Goal: Transaction & Acquisition: Purchase product/service

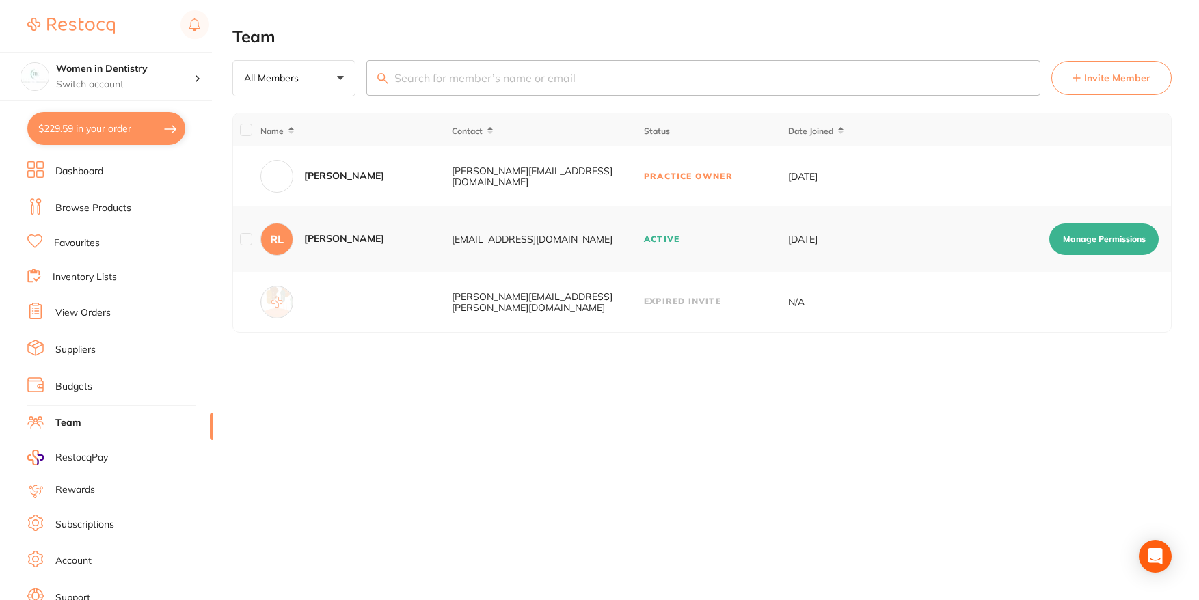
click at [114, 124] on button "$229.59 in your order" at bounding box center [106, 128] width 158 height 33
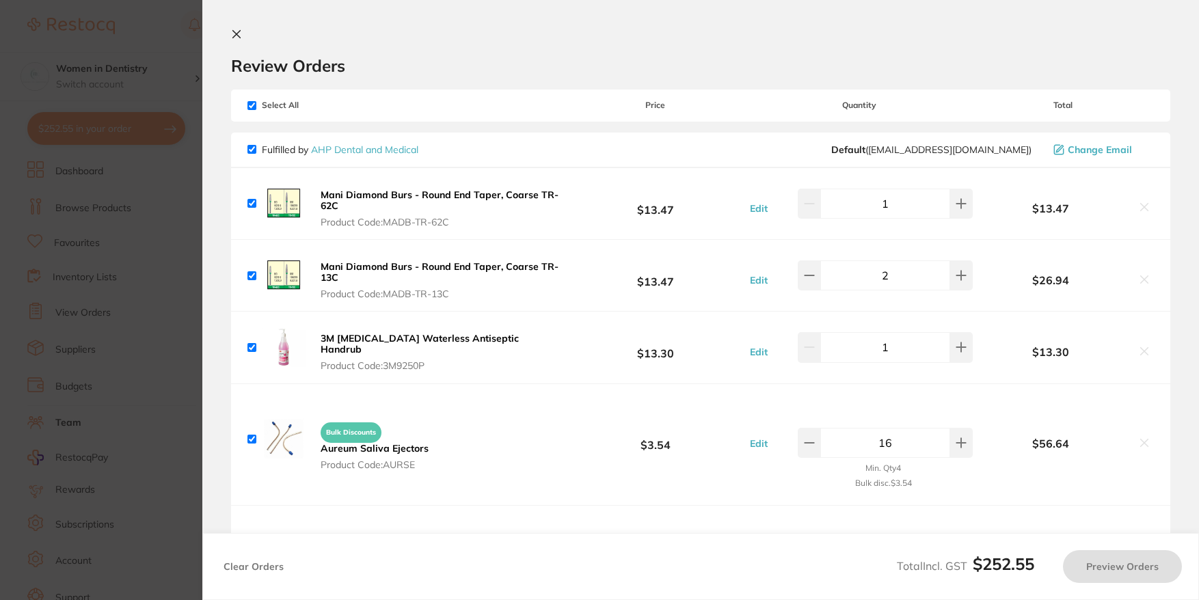
checkbox input "true"
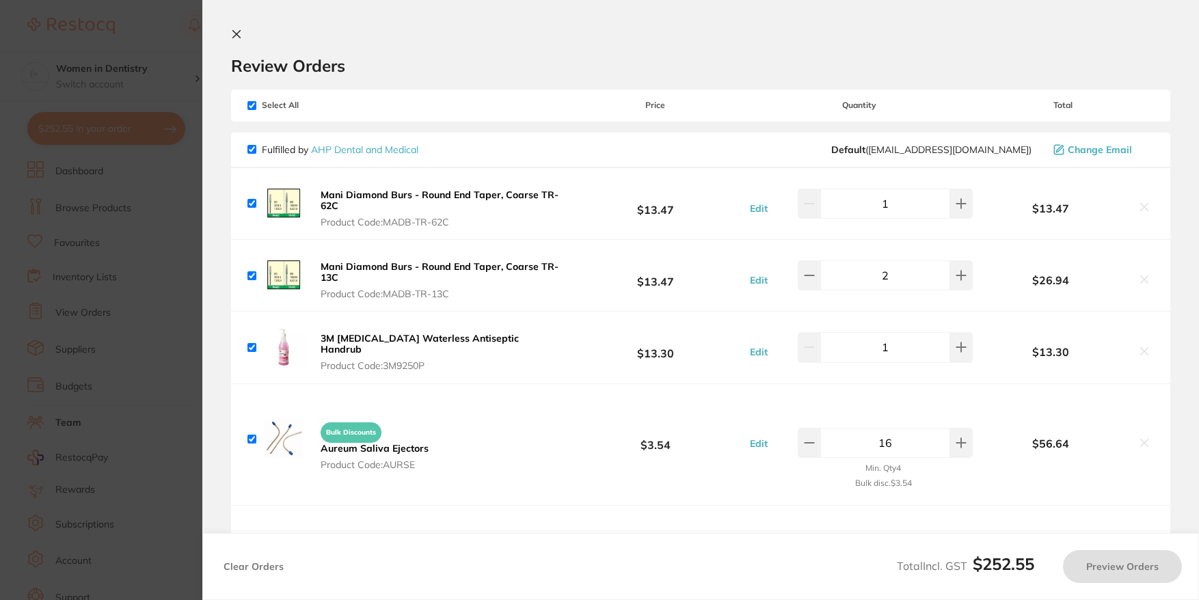
checkbox input "true"
click at [395, 197] on b "Mani Diamond Burs - Round End Taper, Coarse TR-62C" at bounding box center [439, 200] width 238 height 23
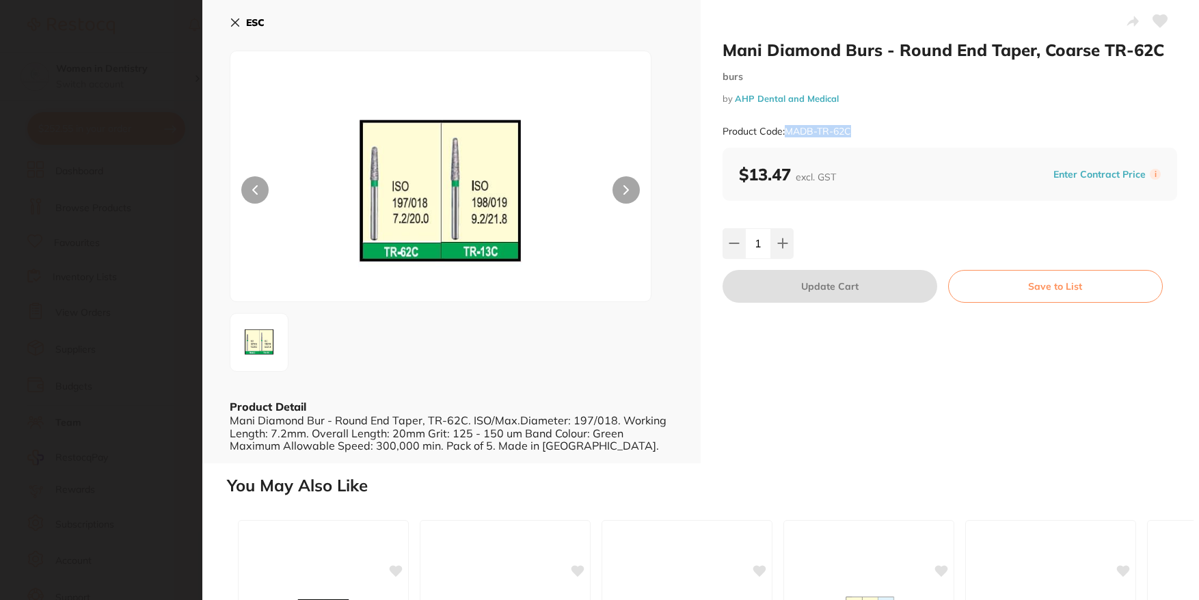
drag, startPoint x: 864, startPoint y: 127, endPoint x: 785, endPoint y: 137, distance: 79.9
click at [785, 137] on div "Product Code: MADB-TR-62C" at bounding box center [949, 131] width 454 height 33
copy small "MADB-TR-62C"
